Goal: Task Accomplishment & Management: Manage account settings

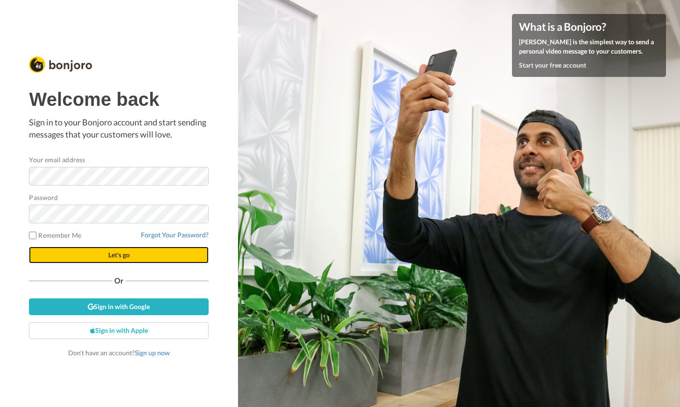
click at [123, 254] on span "Let's go" at bounding box center [118, 255] width 21 height 8
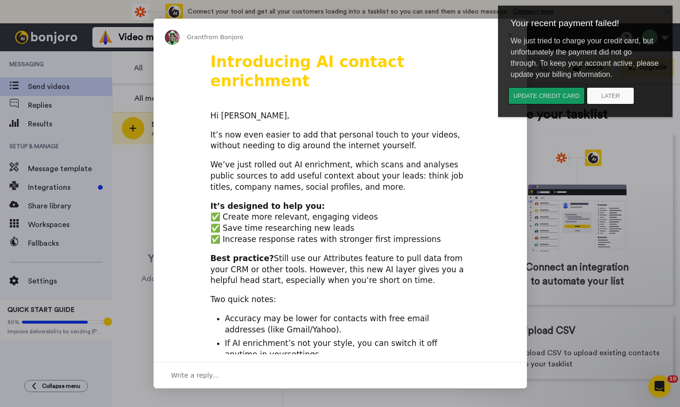
click at [583, 105] on button "Update credit card" at bounding box center [546, 95] width 77 height 17
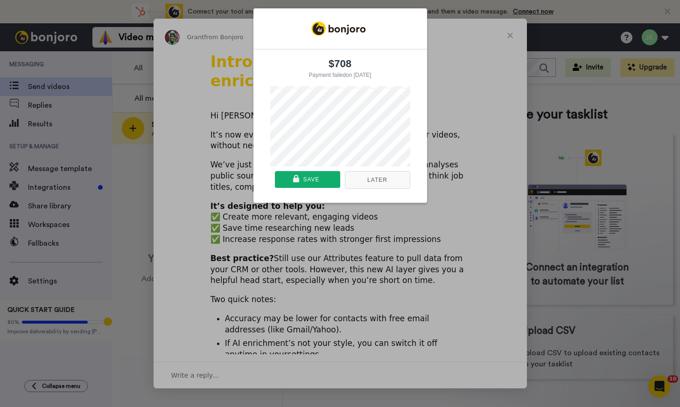
click at [378, 181] on button "Later" at bounding box center [377, 180] width 65 height 18
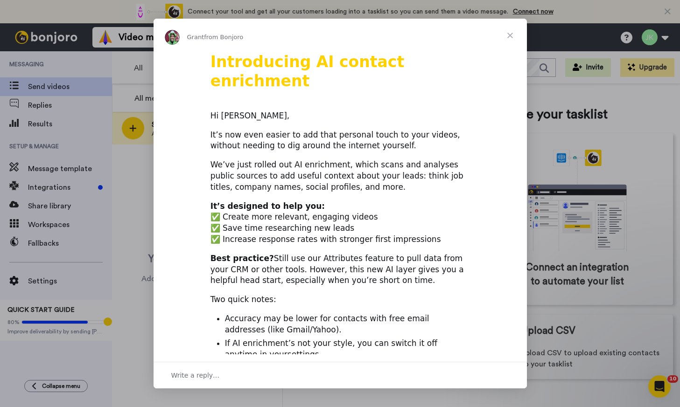
click at [510, 35] on span "Close" at bounding box center [510, 36] width 34 height 34
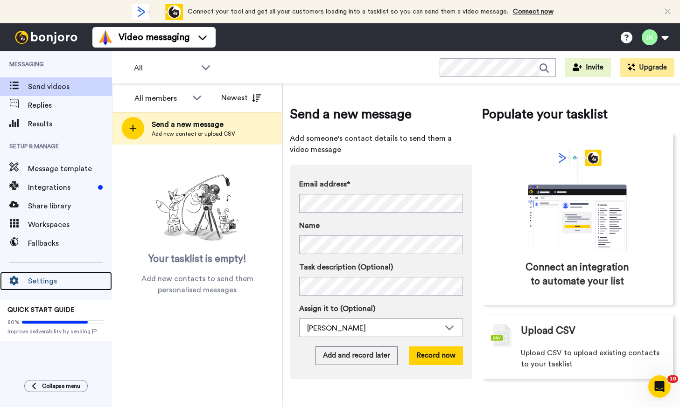
click at [49, 279] on span "Settings" at bounding box center [70, 281] width 84 height 11
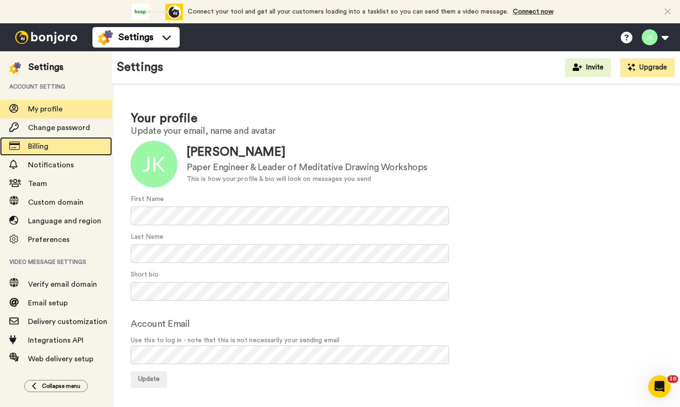
click at [42, 143] on span "Billing" at bounding box center [38, 146] width 21 height 7
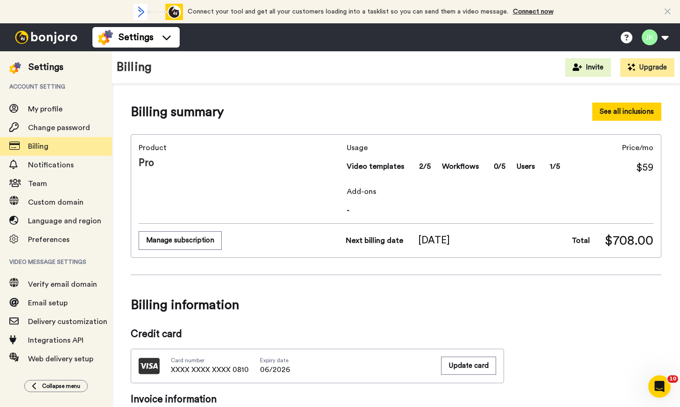
click at [631, 107] on button "See all inclusions" at bounding box center [626, 112] width 69 height 18
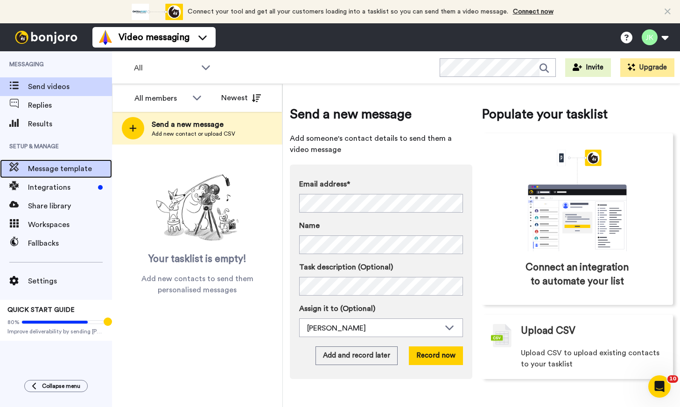
click at [43, 166] on span "Message template" at bounding box center [70, 168] width 84 height 11
